Goal: Task Accomplishment & Management: Use online tool/utility

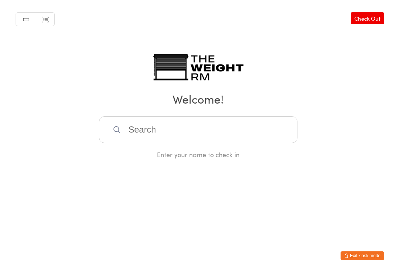
click at [288, 207] on html "You have now entered Kiosk Mode. Members will be able to check themselves in us…" at bounding box center [198, 136] width 396 height 272
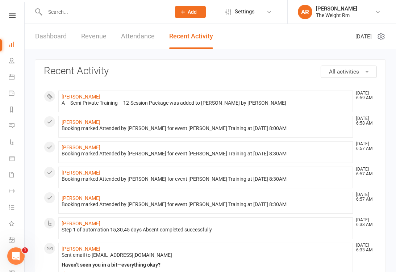
click at [18, 74] on link "Calendar" at bounding box center [17, 78] width 16 height 16
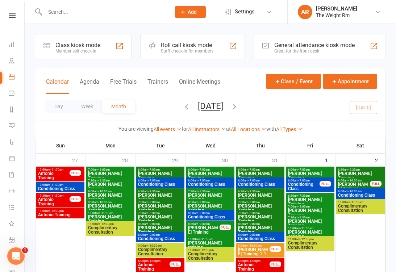
click at [95, 87] on button "Agenda" at bounding box center [90, 86] width 20 height 16
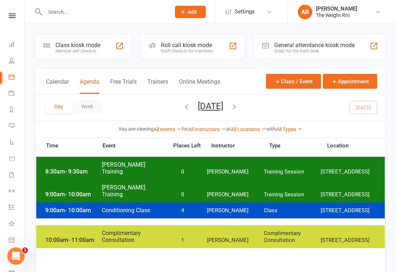
click at [198, 111] on button "Saturday, Aug 16, 2025" at bounding box center [210, 106] width 25 height 10
click at [198, 107] on button "Saturday, Aug 16, 2025" at bounding box center [210, 106] width 25 height 10
click at [223, 110] on button "Saturday, Aug 16, 2025" at bounding box center [210, 106] width 25 height 10
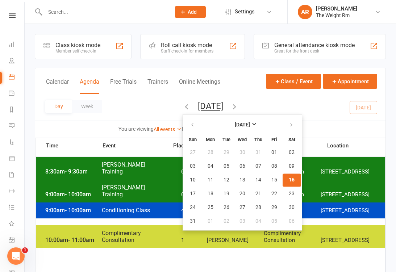
click at [289, 183] on span "16" at bounding box center [292, 180] width 6 height 6
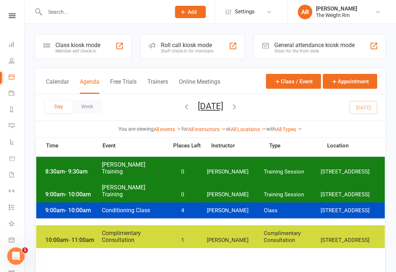
click at [240, 169] on span "Clayton Moore" at bounding box center [235, 172] width 57 height 7
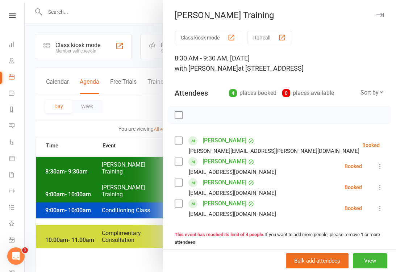
click at [93, 52] on div at bounding box center [210, 136] width 371 height 272
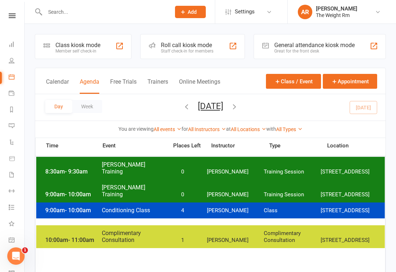
click at [107, 49] on div "Class kiosk mode Member self check-in" at bounding box center [83, 46] width 97 height 25
click at [14, 235] on link "General attendance" at bounding box center [17, 241] width 16 height 16
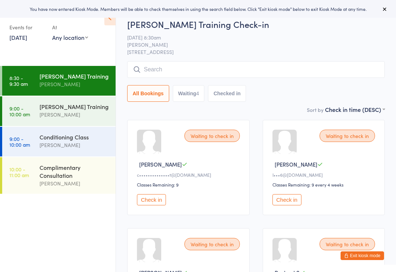
click at [202, 67] on input "search" at bounding box center [256, 69] width 258 height 17
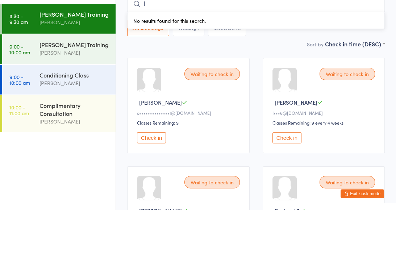
type input "I"
click at [280, 82] on div "All Bookings Waiting 4 Checked in" at bounding box center [256, 90] width 258 height 17
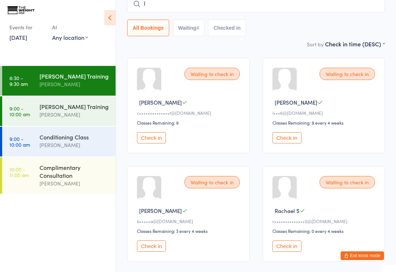
click at [294, 140] on button "Check in" at bounding box center [287, 137] width 29 height 11
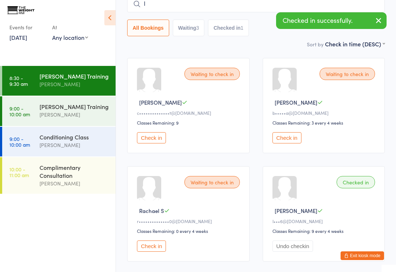
click at [153, 250] on button "Check in" at bounding box center [151, 246] width 29 height 11
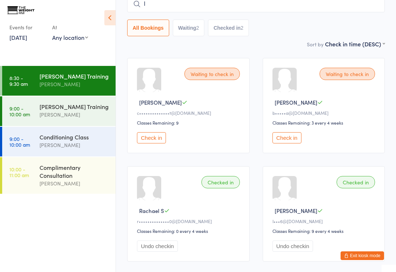
click at [105, 23] on icon at bounding box center [109, 17] width 11 height 15
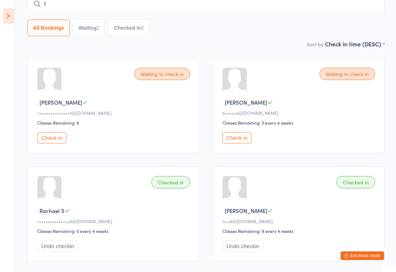
click at [8, 23] on icon at bounding box center [8, 15] width 11 height 15
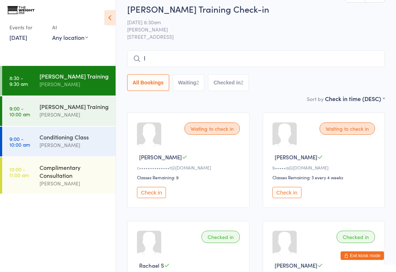
scroll to position [0, 0]
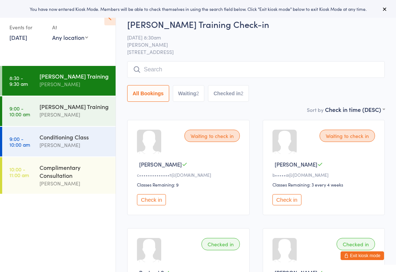
click at [107, 20] on icon at bounding box center [109, 17] width 11 height 15
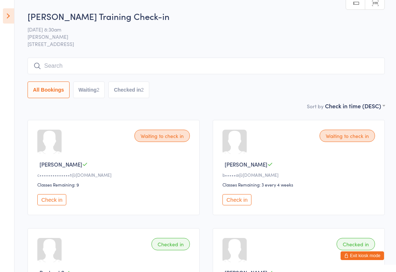
click at [52, 90] on button "All Bookings" at bounding box center [49, 90] width 42 height 17
click at [11, 23] on icon at bounding box center [8, 15] width 11 height 15
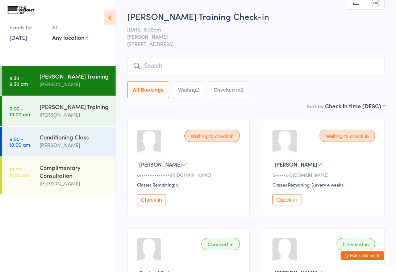
click at [356, 255] on button "Exit kiosk mode" at bounding box center [362, 256] width 43 height 9
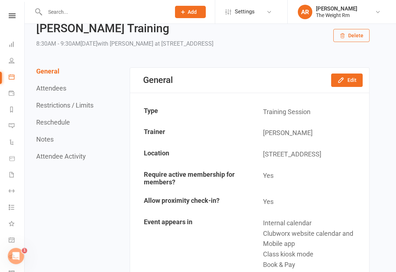
scroll to position [30, 0]
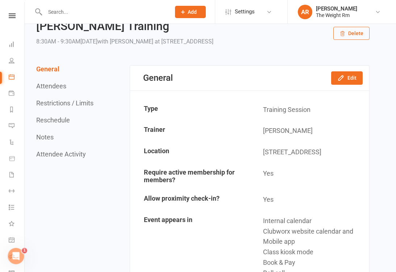
click at [14, 240] on icon at bounding box center [12, 240] width 6 height 6
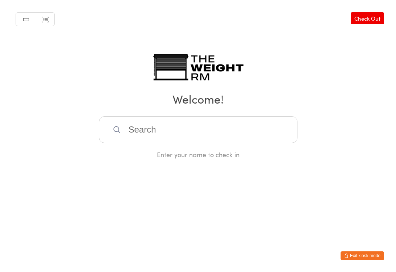
click at [207, 128] on input "search" at bounding box center [198, 129] width 199 height 27
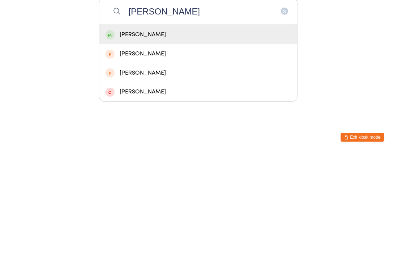
type input "[PERSON_NAME]"
click at [119, 148] on div "[PERSON_NAME]" at bounding box center [198, 153] width 186 height 10
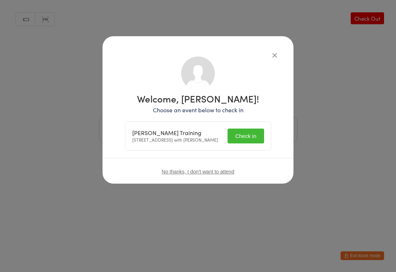
click at [244, 137] on button "Check in" at bounding box center [246, 136] width 36 height 15
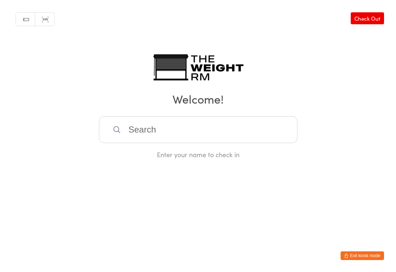
click at [254, 139] on input "search" at bounding box center [198, 129] width 199 height 27
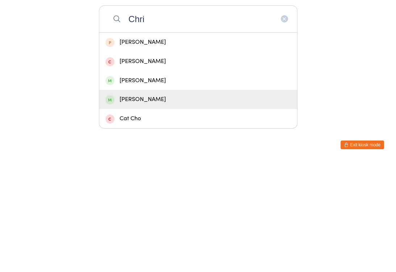
type input "Chri"
click at [160, 205] on div "[PERSON_NAME]" at bounding box center [198, 210] width 186 height 10
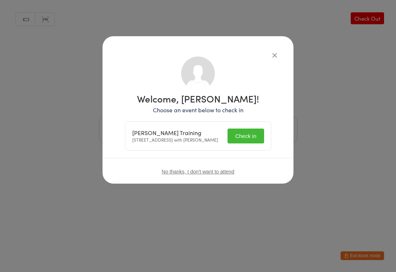
click at [246, 136] on button "Check in" at bounding box center [246, 136] width 36 height 15
